Goal: Information Seeking & Learning: Learn about a topic

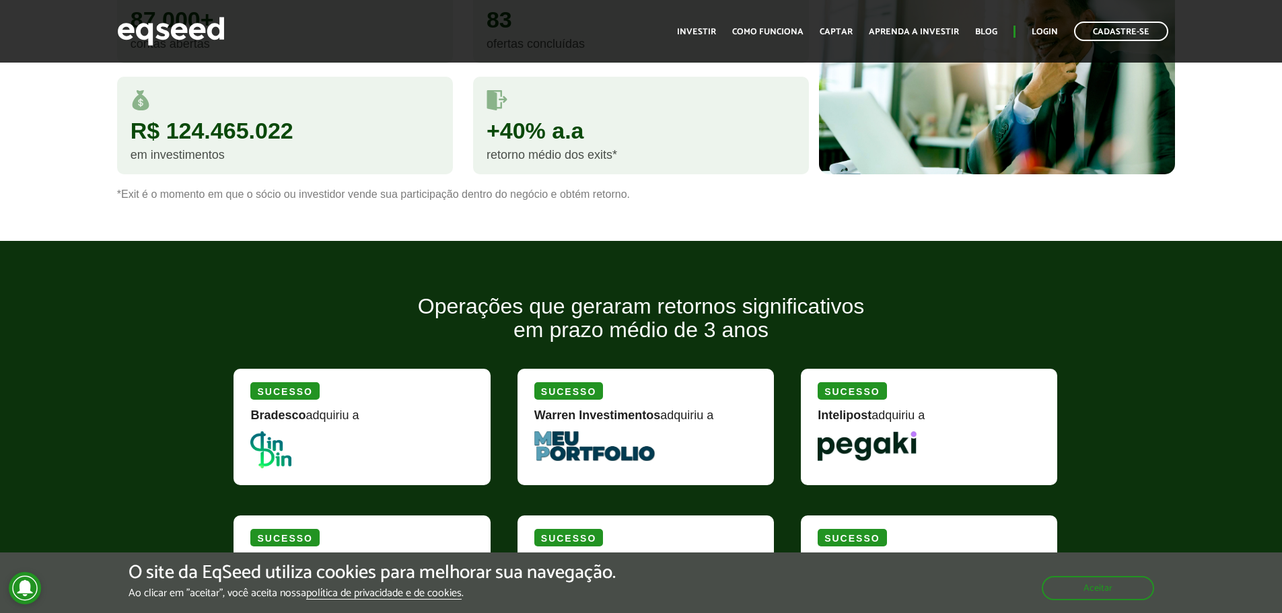
scroll to position [964, 0]
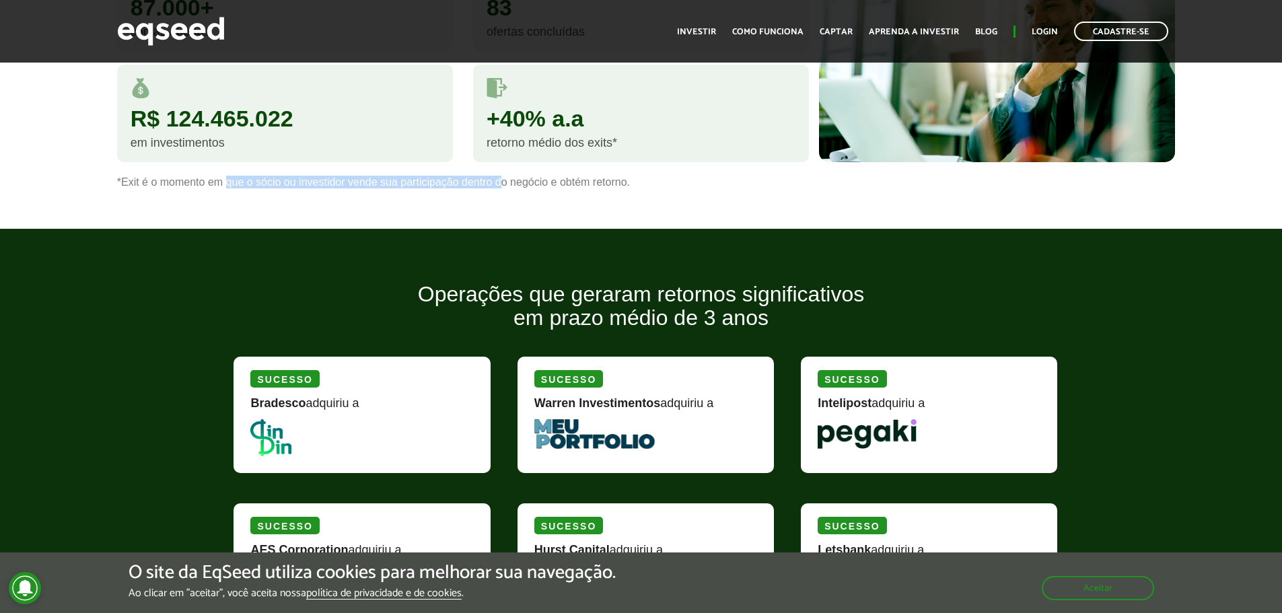
drag, startPoint x: 227, startPoint y: 182, endPoint x: 504, endPoint y: 184, distance: 277.2
click at [504, 184] on p "*Exit é o momento em que o sócio ou investidor vende sua participação dentro do…" at bounding box center [641, 182] width 1048 height 13
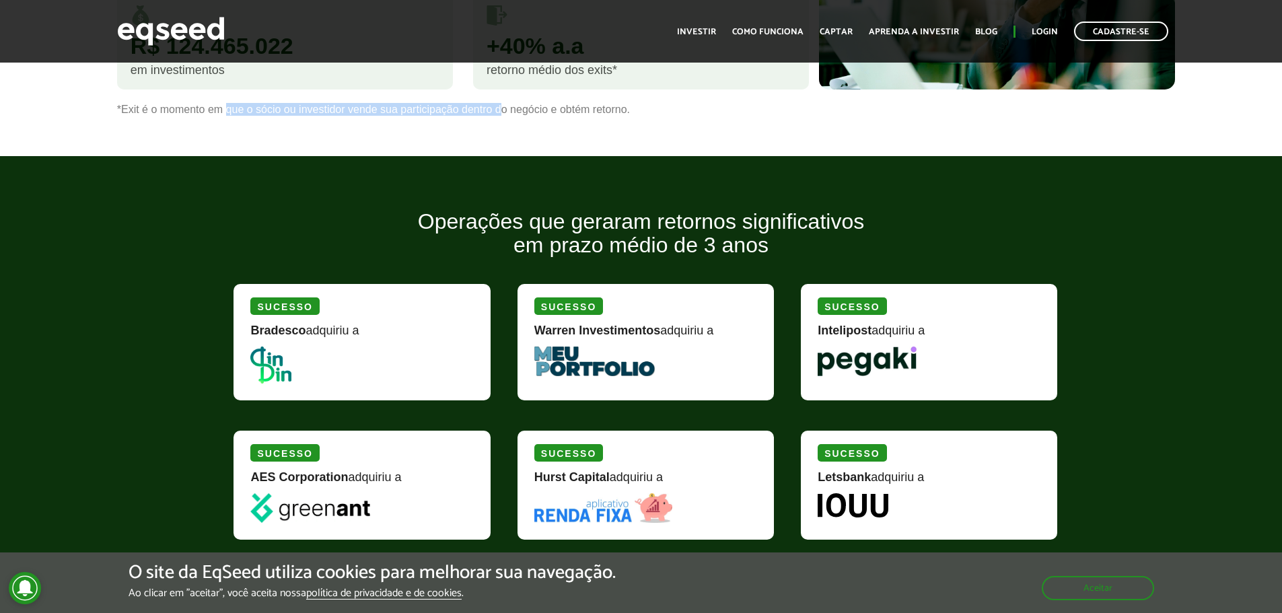
scroll to position [1144, 0]
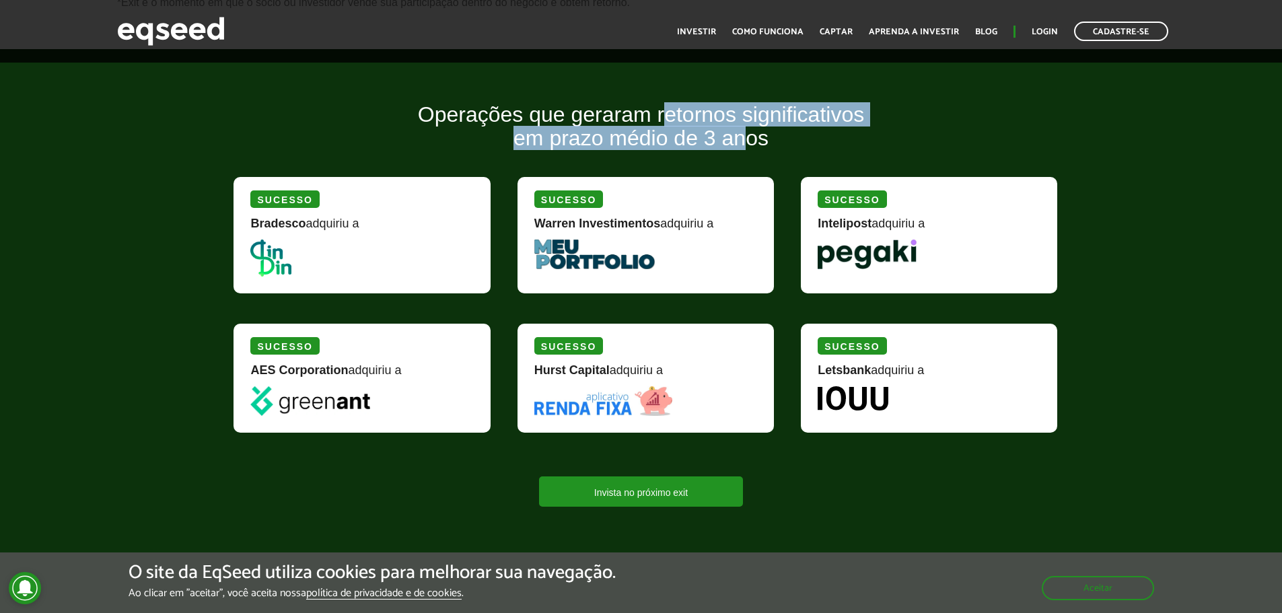
drag, startPoint x: 686, startPoint y: 114, endPoint x: 750, endPoint y: 145, distance: 71.0
click at [750, 145] on h2 "Operações que geraram retornos significativos em prazo médio de 3 anos" at bounding box center [640, 136] width 834 height 67
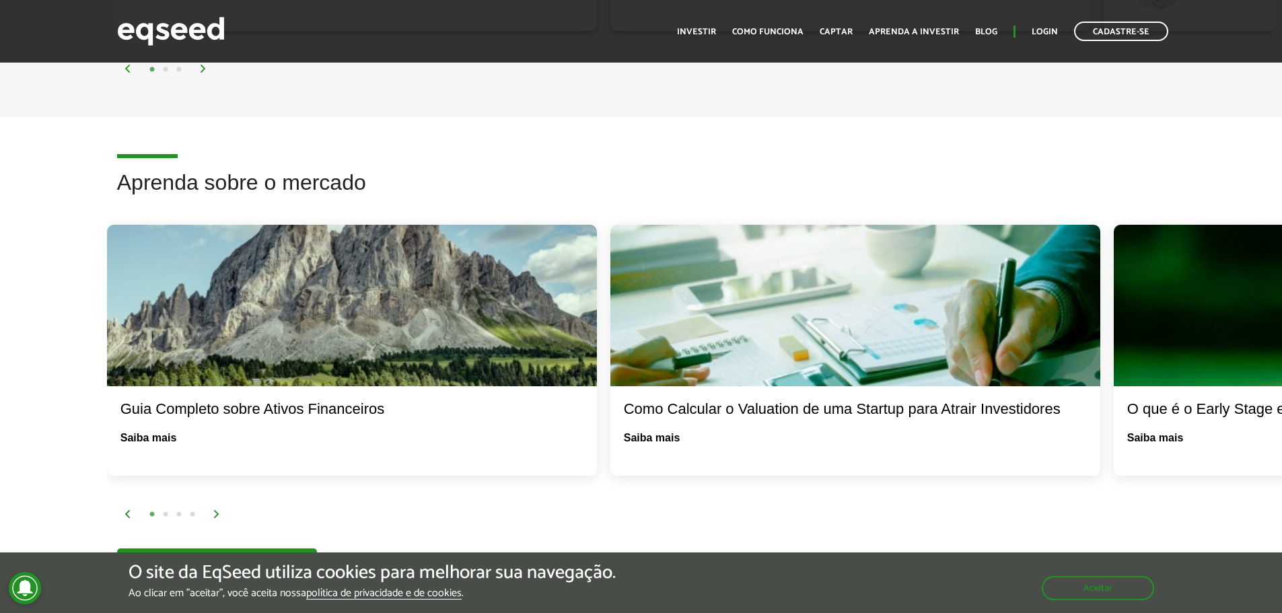
scroll to position [2023, 0]
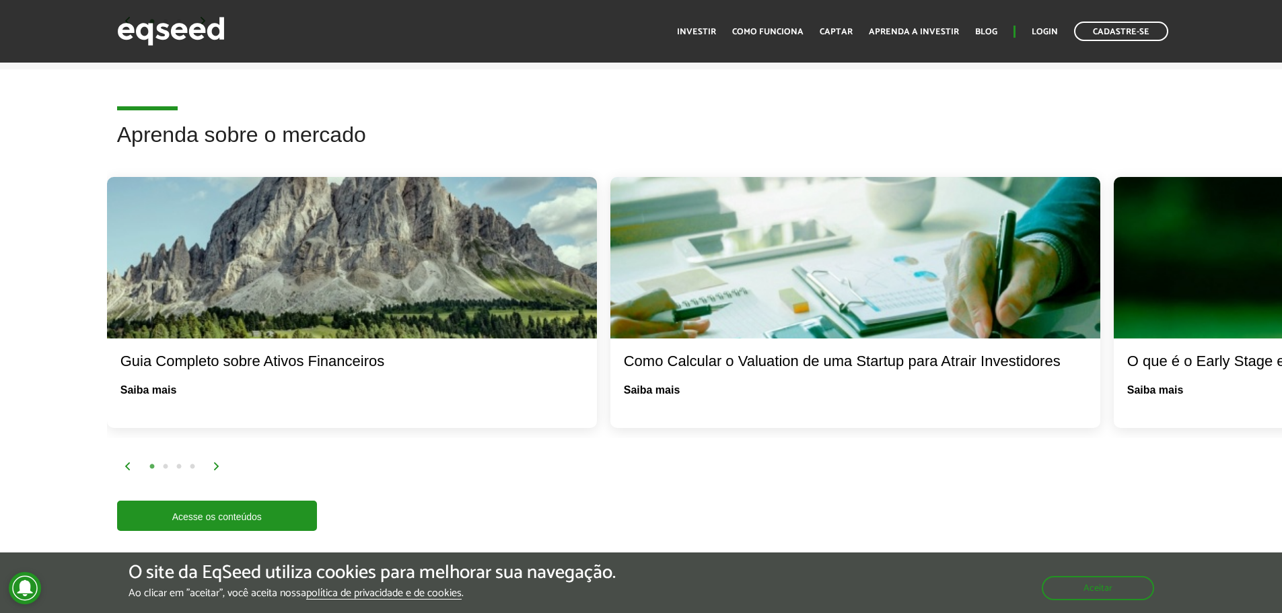
click at [215, 462] on img at bounding box center [217, 466] width 8 height 8
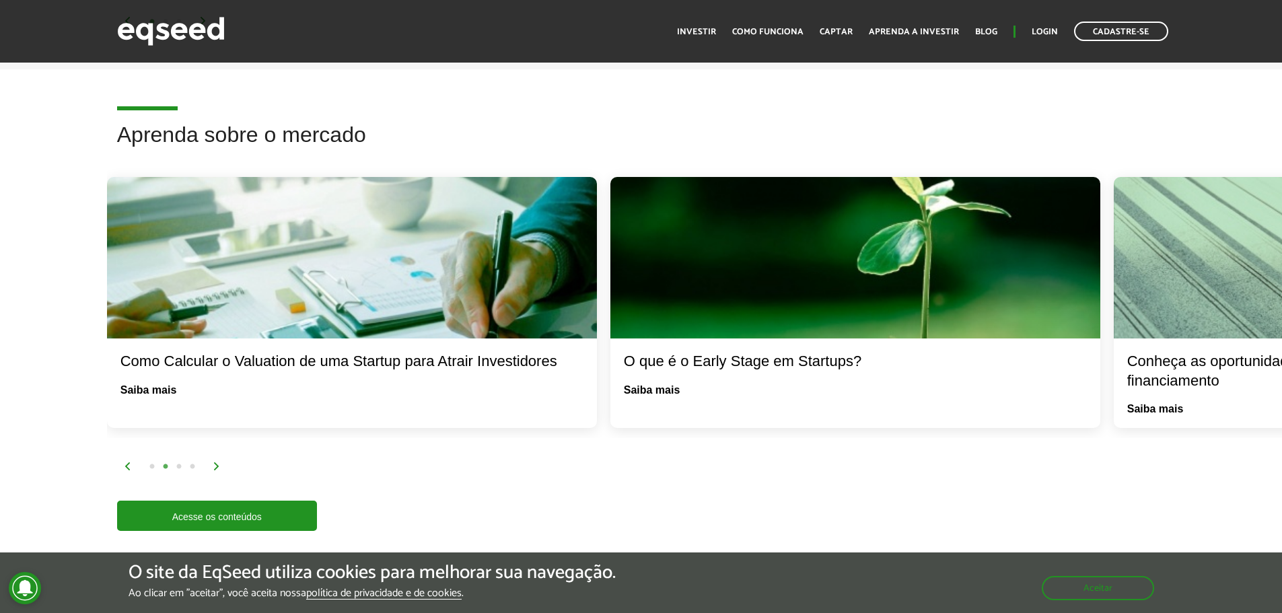
click at [215, 462] on img at bounding box center [217, 466] width 8 height 8
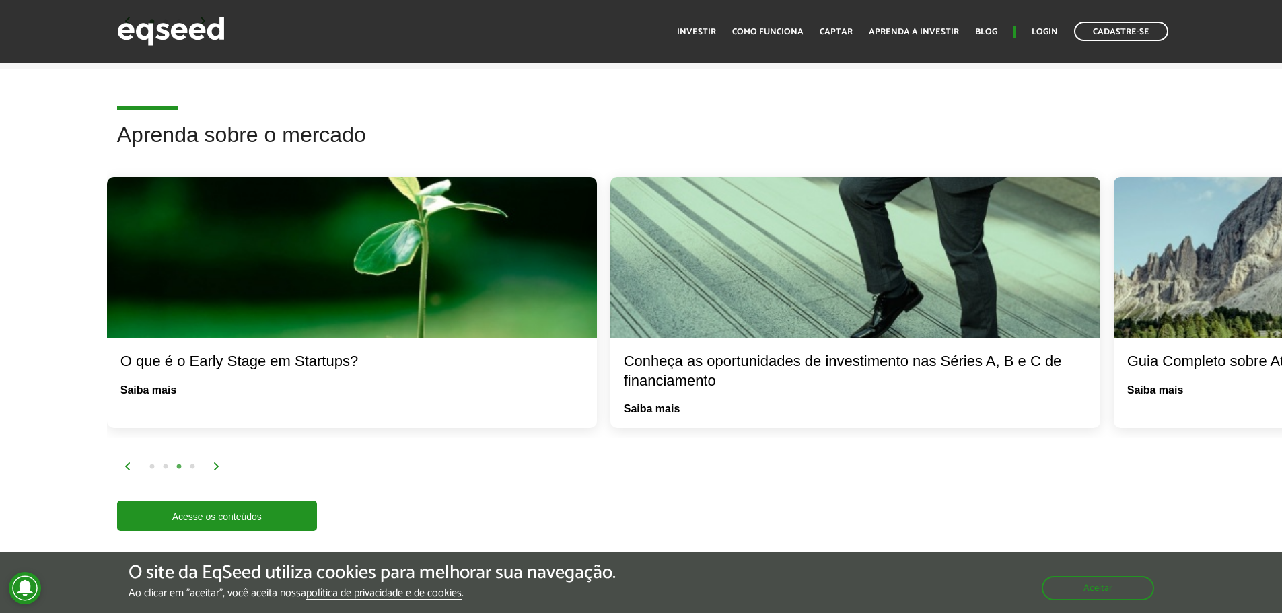
click at [215, 462] on img at bounding box center [217, 466] width 8 height 8
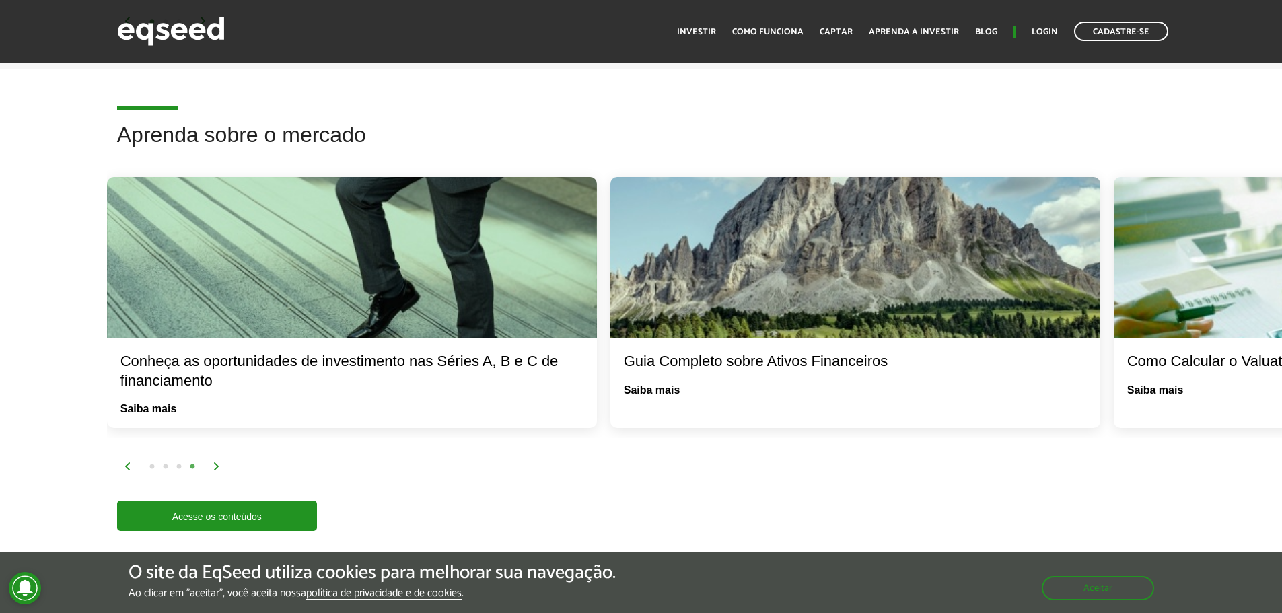
click at [215, 462] on img at bounding box center [217, 466] width 8 height 8
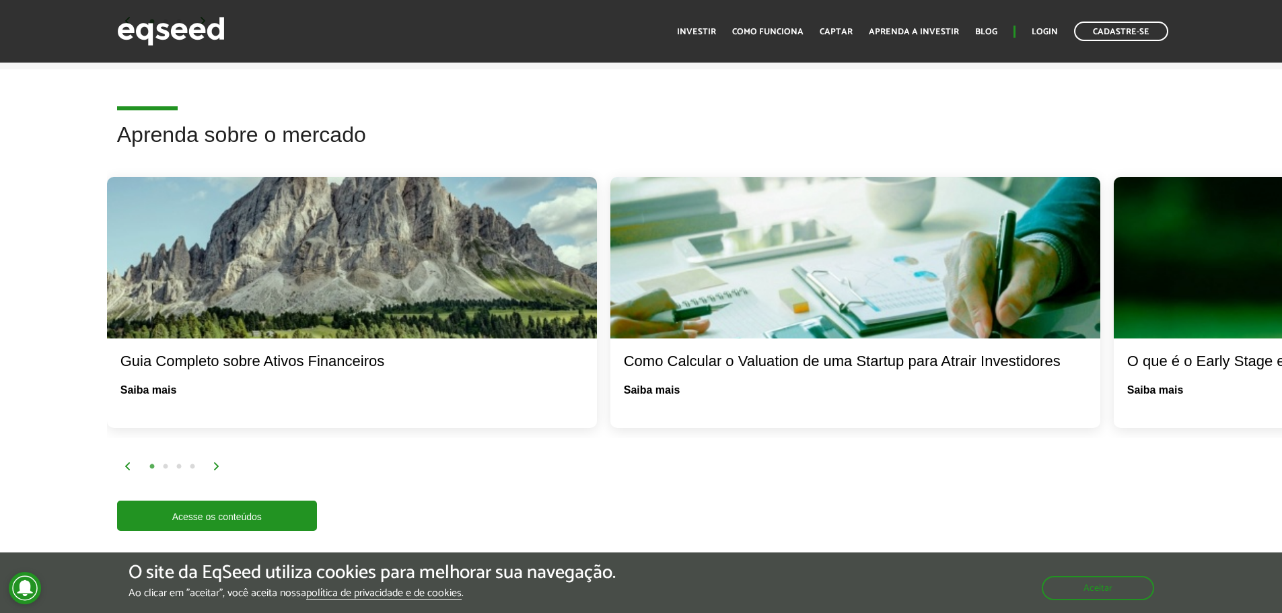
click at [215, 462] on img at bounding box center [217, 466] width 8 height 8
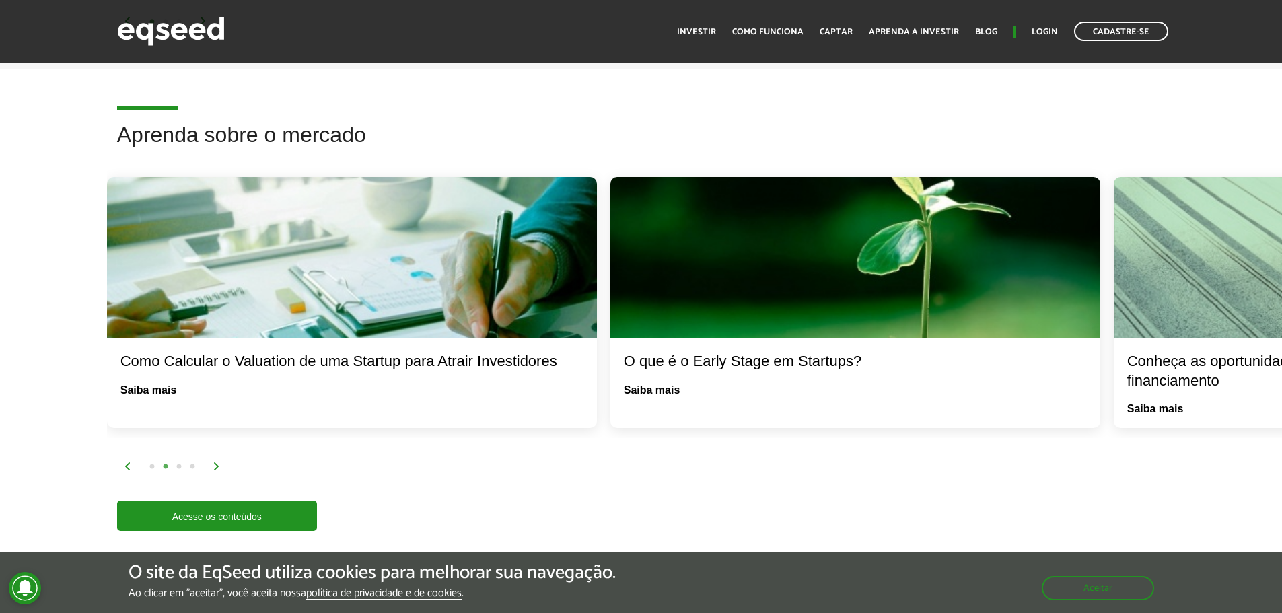
click at [215, 462] on img at bounding box center [217, 466] width 8 height 8
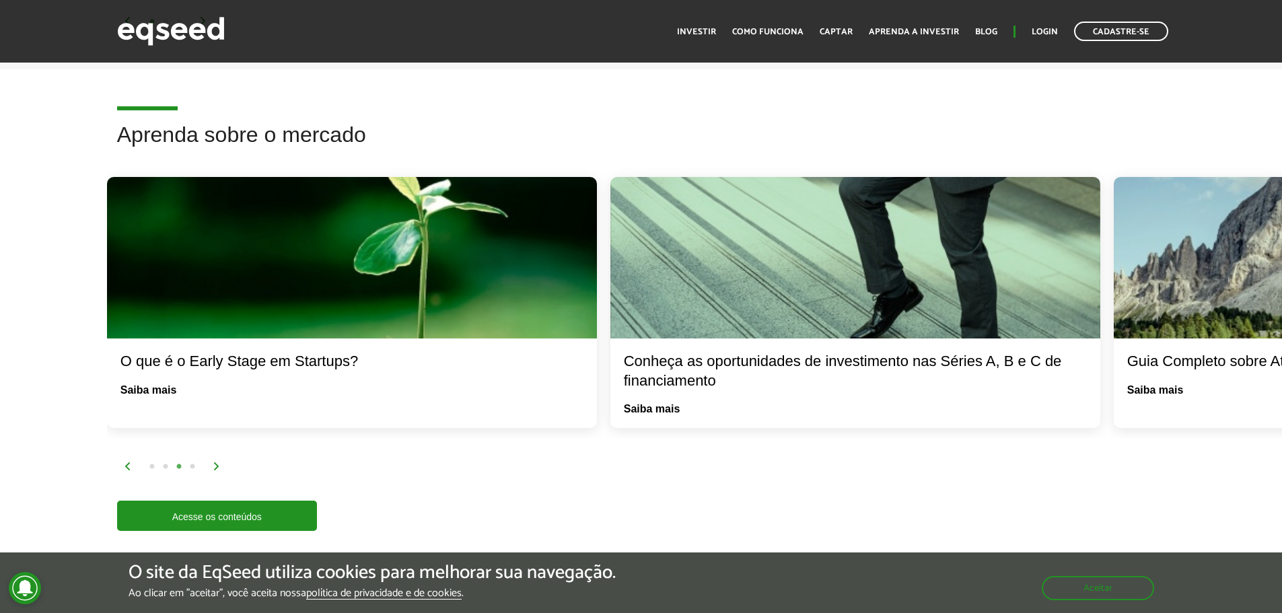
click at [215, 462] on img at bounding box center [217, 466] width 8 height 8
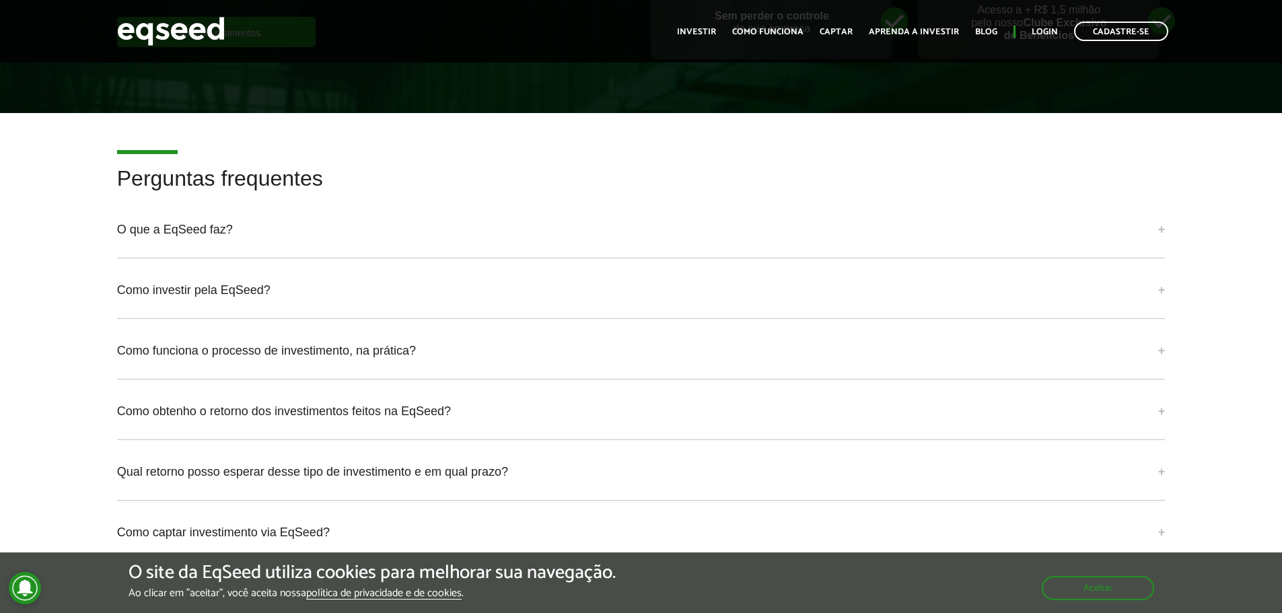
scroll to position [2803, 0]
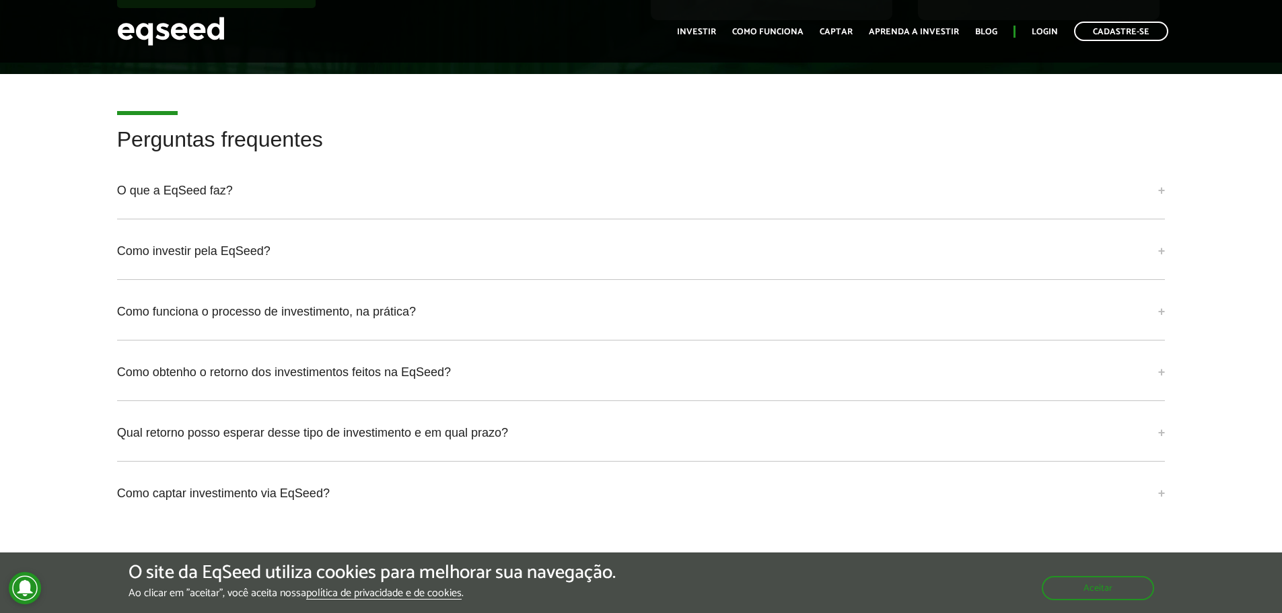
click at [1166, 171] on div "Perguntas frequentes O que a EqSeed faz? A EqSeed é uma plataforma de investime…" at bounding box center [641, 331] width 1068 height 406
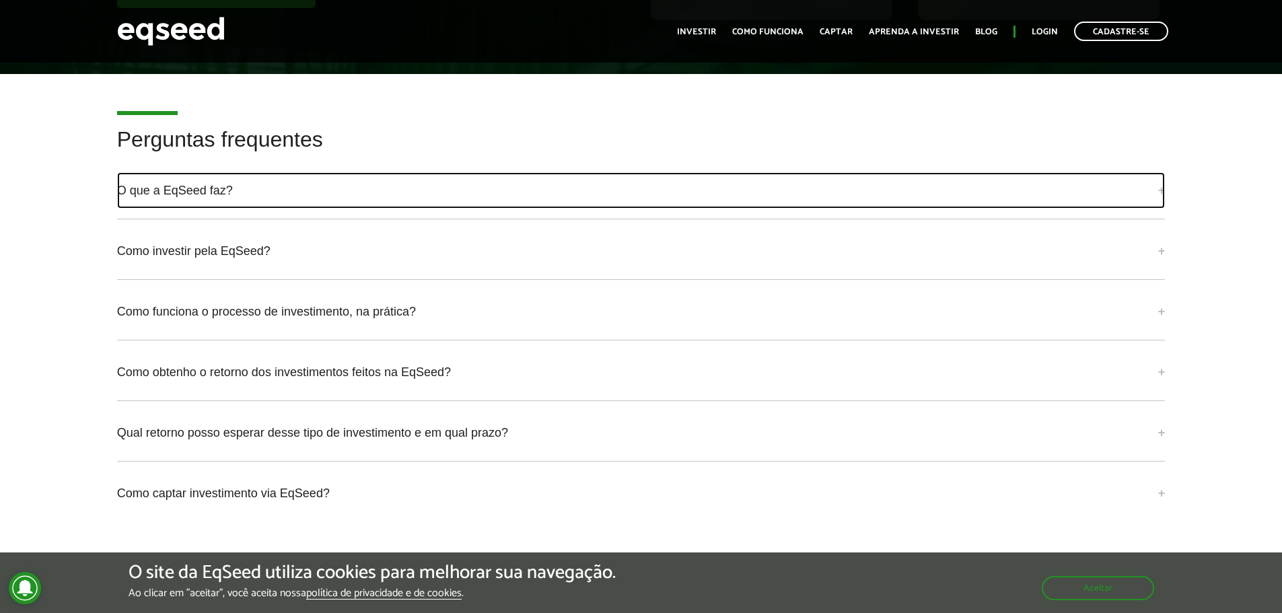
click at [1159, 176] on link "O que a EqSeed faz?" at bounding box center [641, 190] width 1048 height 36
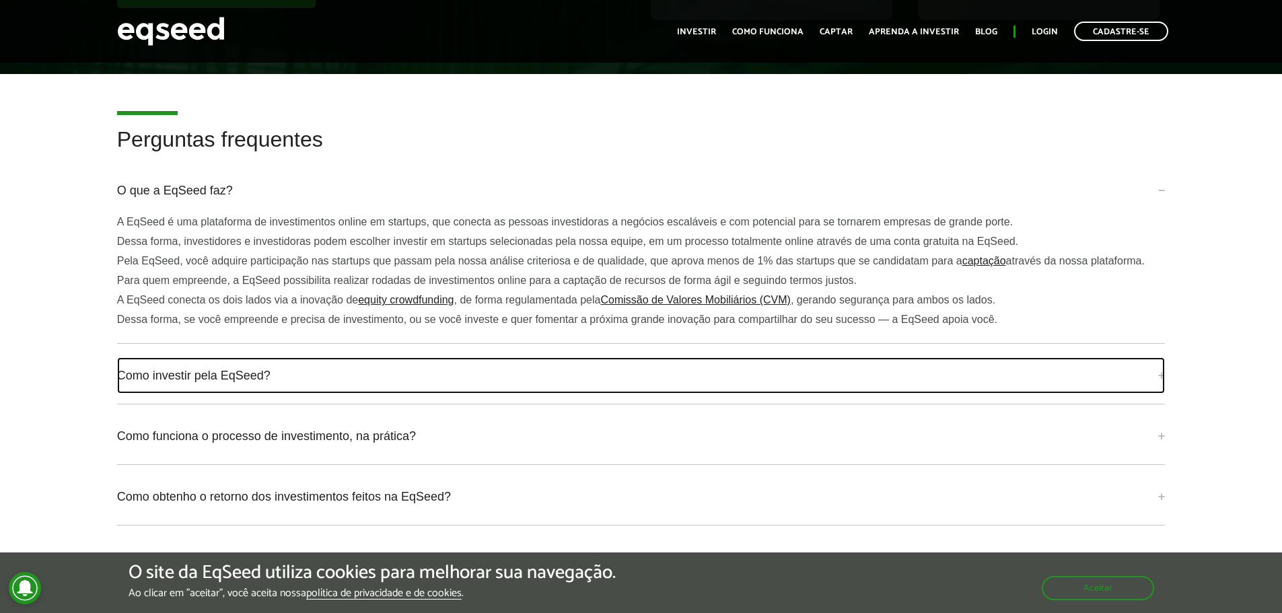
click at [1156, 357] on link "Como investir pela EqSeed?" at bounding box center [641, 375] width 1048 height 36
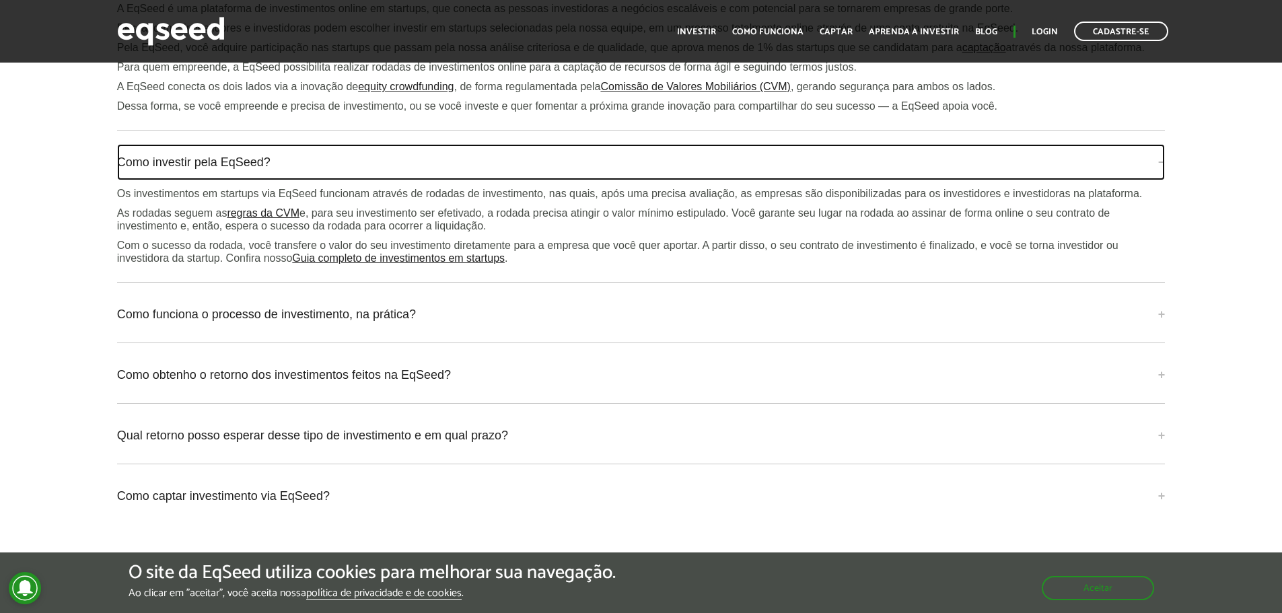
scroll to position [3027, 0]
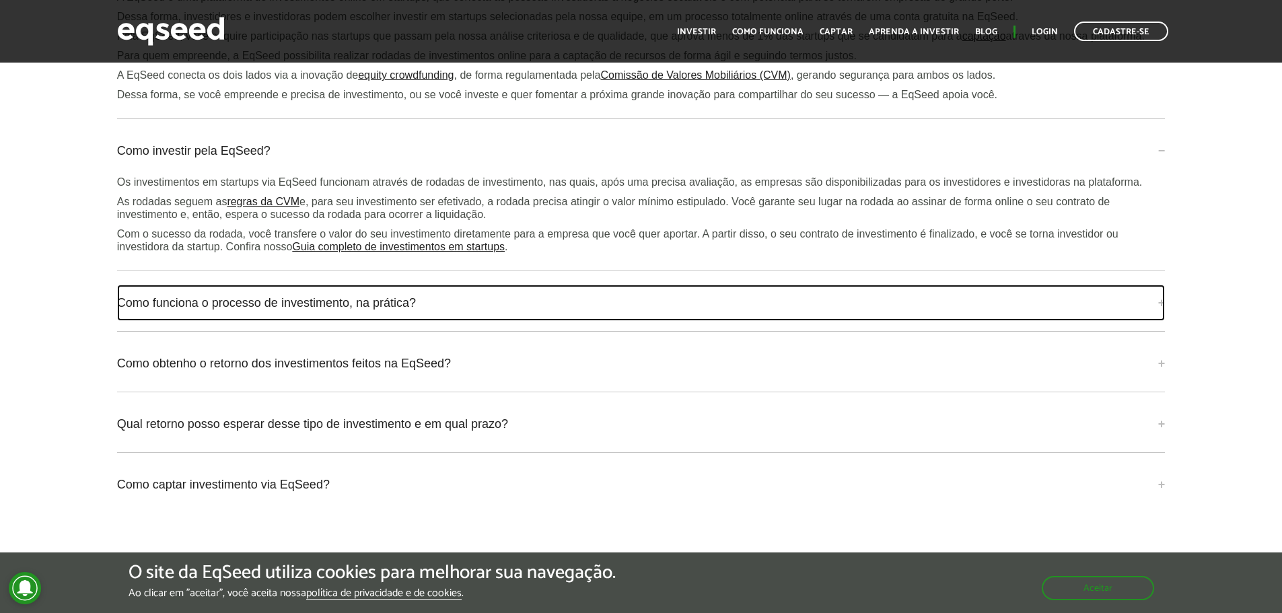
click at [1160, 285] on link "Como funciona o processo de investimento, na prática?" at bounding box center [641, 303] width 1048 height 36
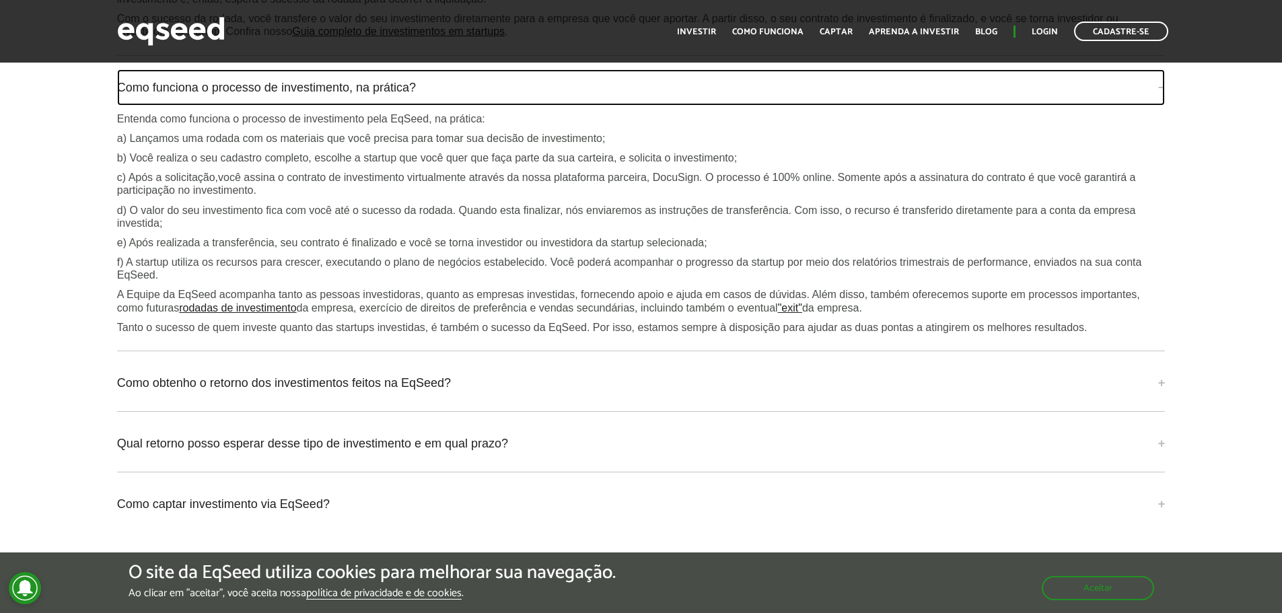
scroll to position [3251, 0]
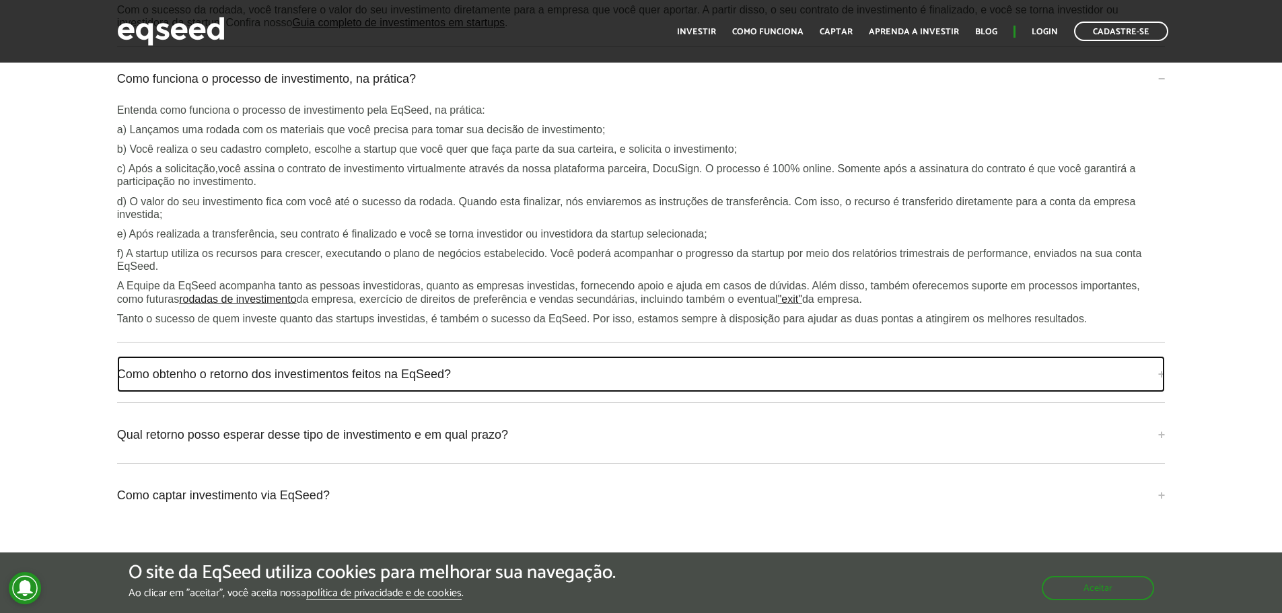
click at [1163, 359] on link "Como obtenho o retorno dos investimentos feitos na EqSeed?" at bounding box center [641, 374] width 1048 height 36
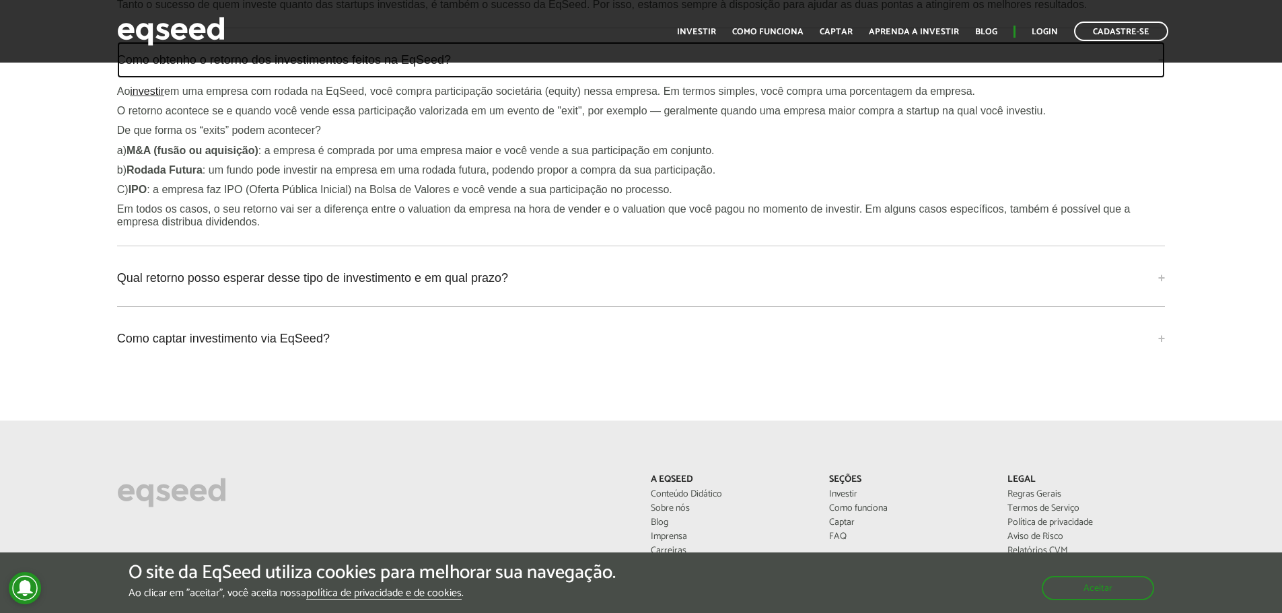
scroll to position [3611, 0]
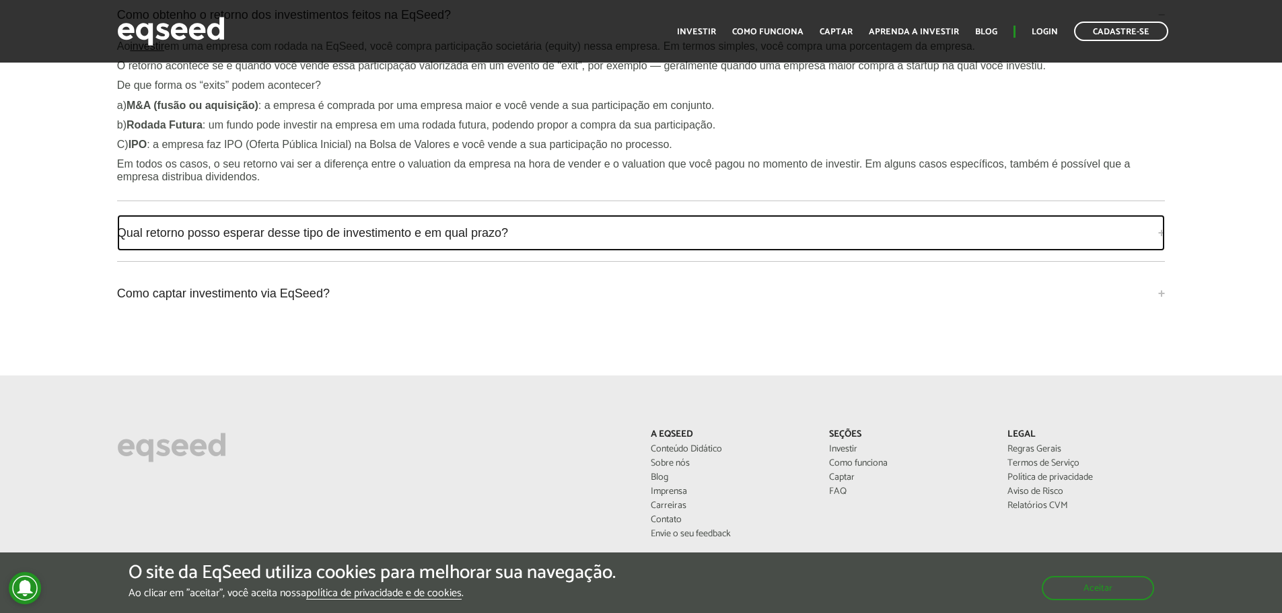
click at [1158, 215] on link "Qual retorno posso esperar desse tipo de investimento e em qual prazo?" at bounding box center [641, 233] width 1048 height 36
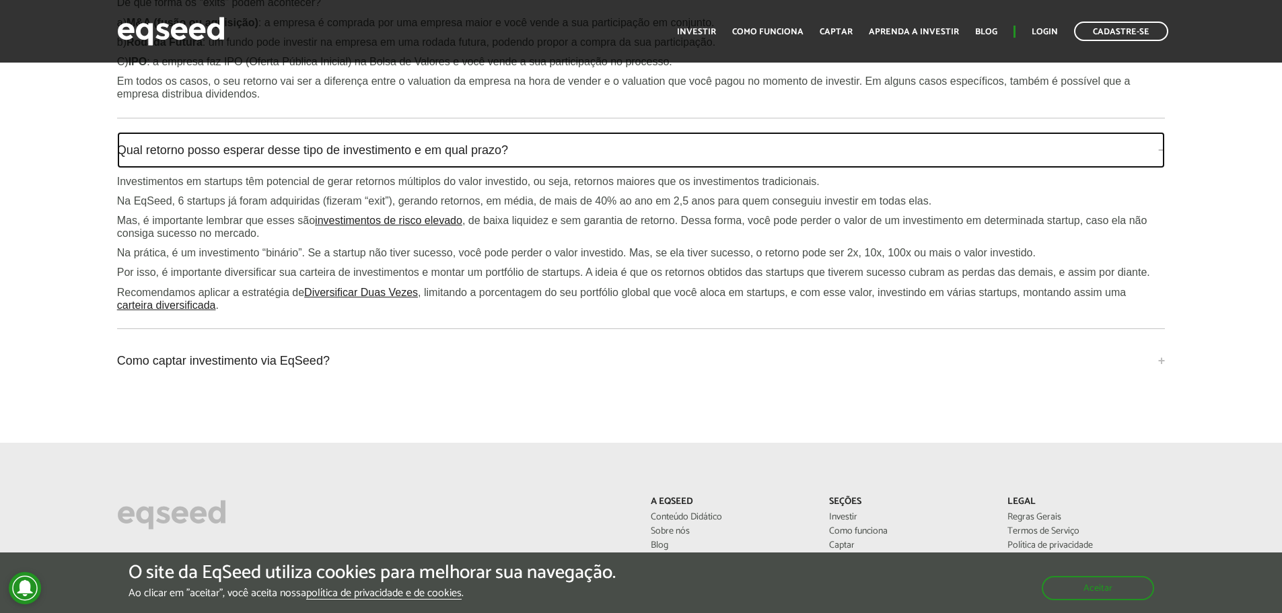
scroll to position [3700, 0]
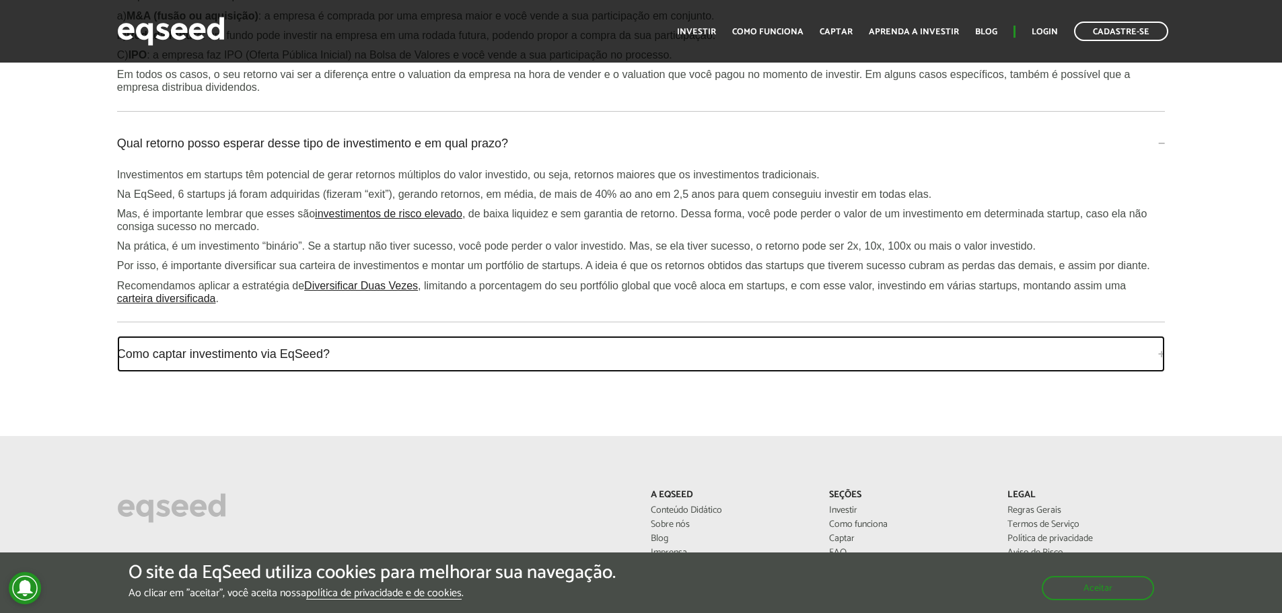
click at [1158, 340] on link "Como captar investimento via EqSeed?" at bounding box center [641, 354] width 1048 height 36
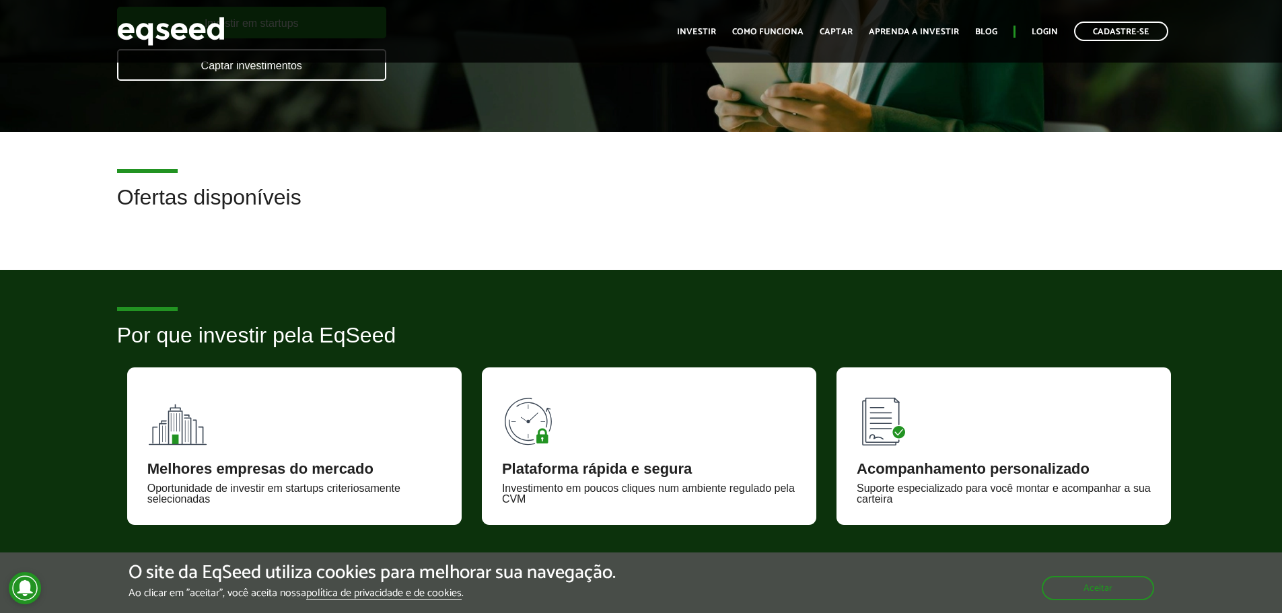
scroll to position [0, 0]
